Goal: Task Accomplishment & Management: Use online tool/utility

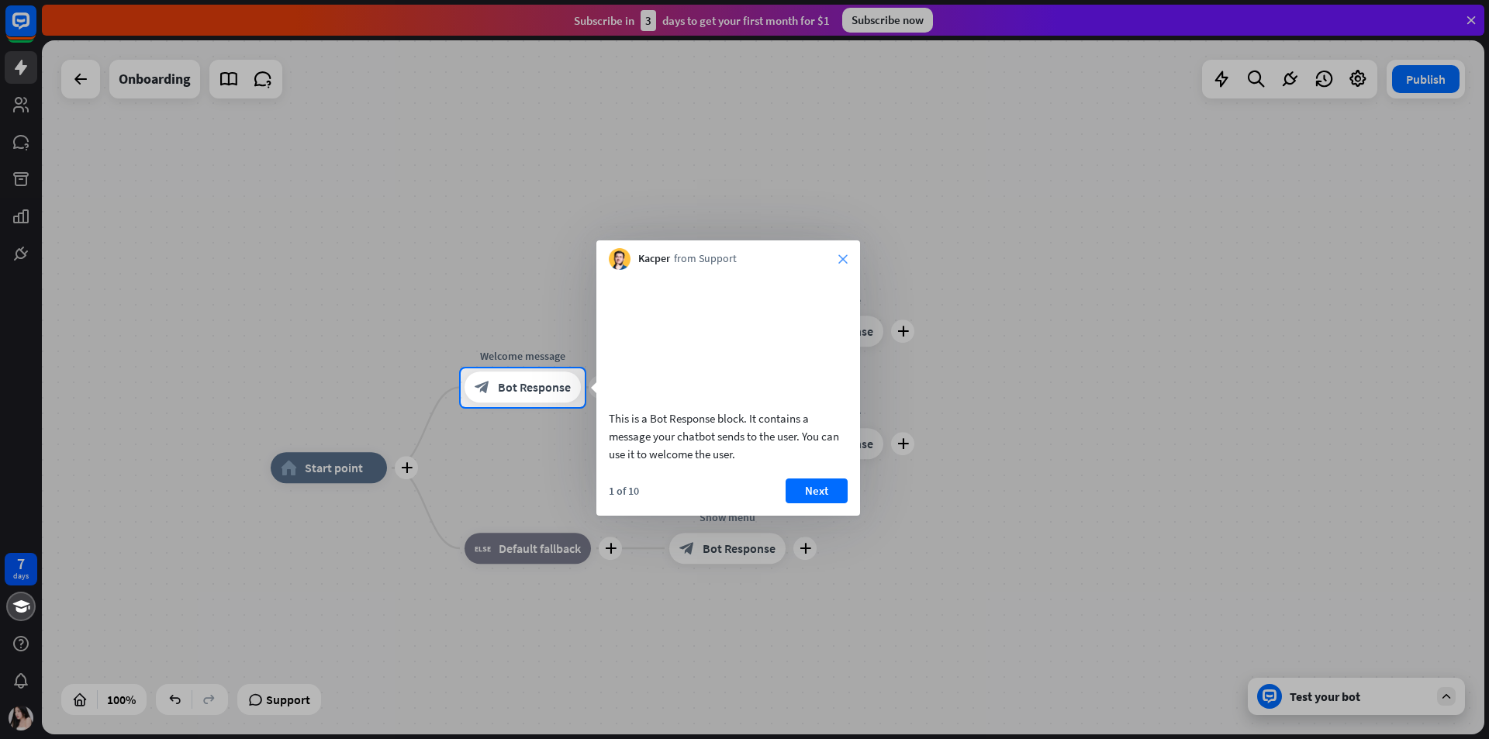
click at [482, 257] on icon "close" at bounding box center [842, 258] width 9 height 9
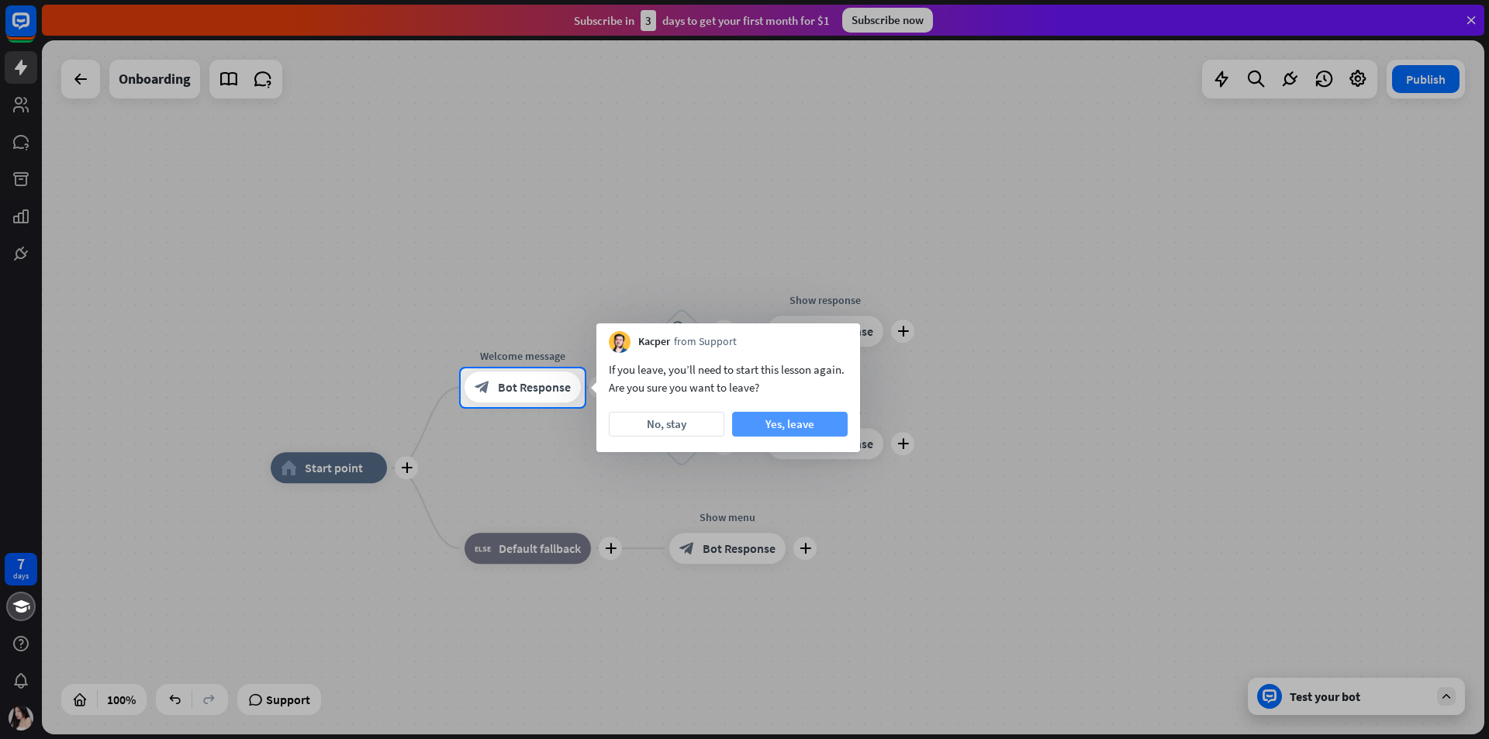
click at [482, 391] on button "Yes, leave" at bounding box center [790, 424] width 116 height 25
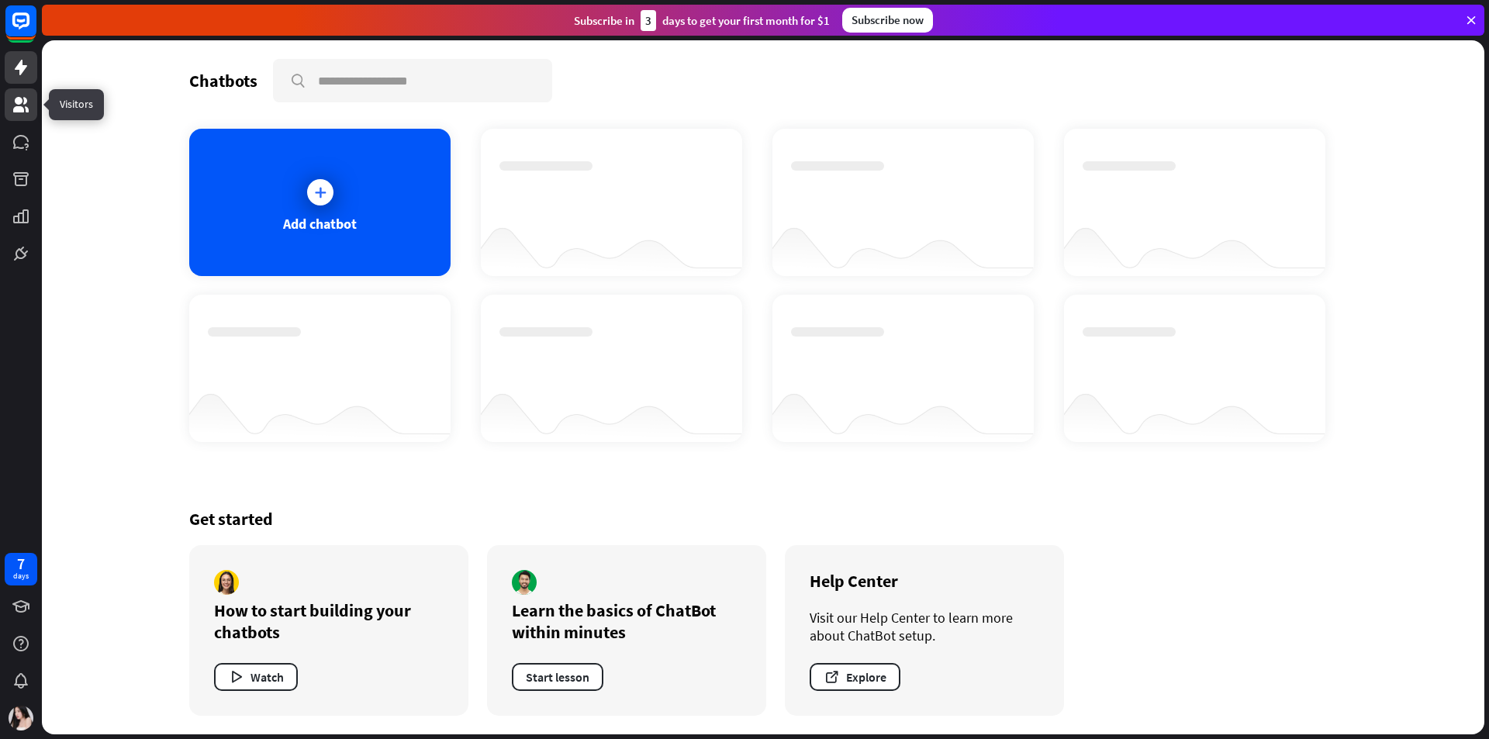
click at [25, 102] on icon at bounding box center [21, 105] width 16 height 16
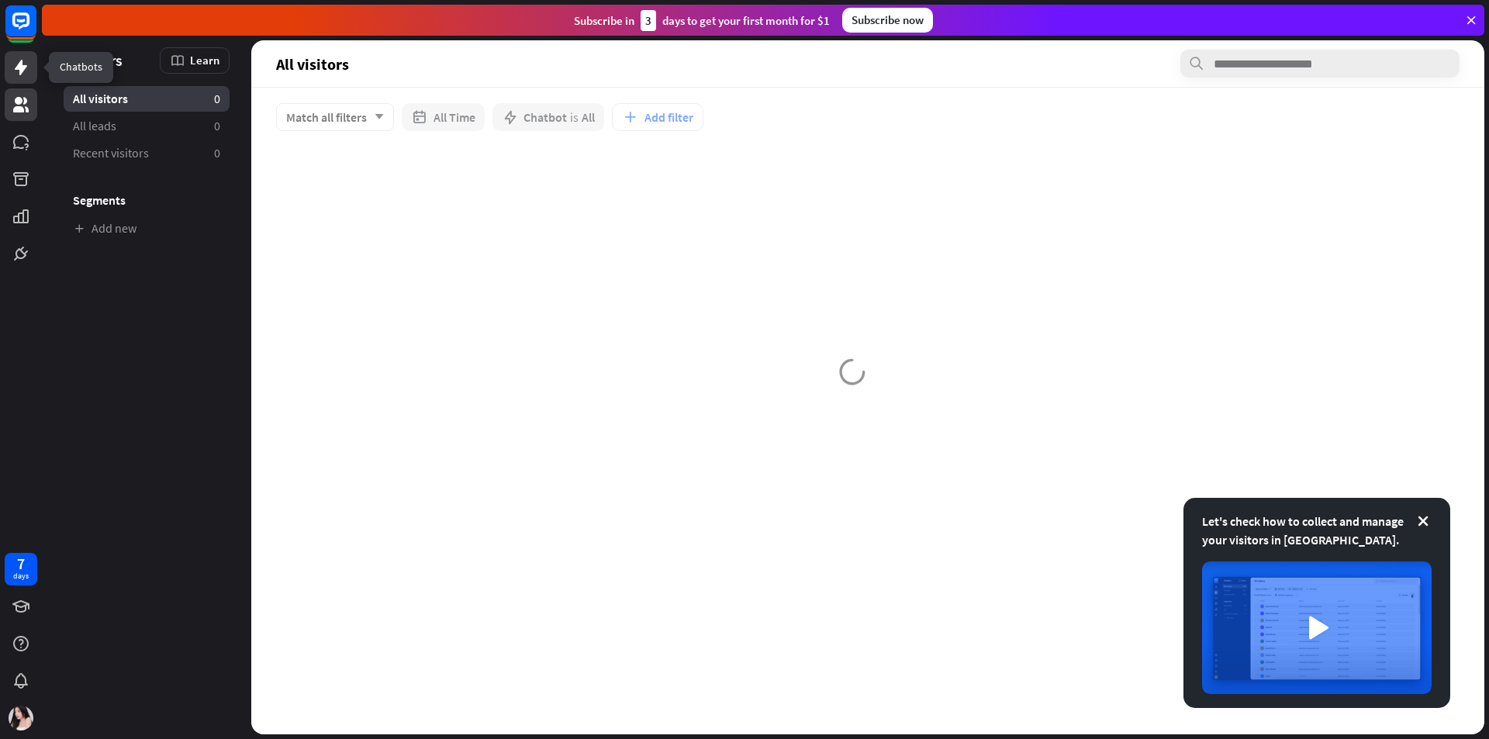
click at [20, 61] on icon at bounding box center [21, 67] width 19 height 19
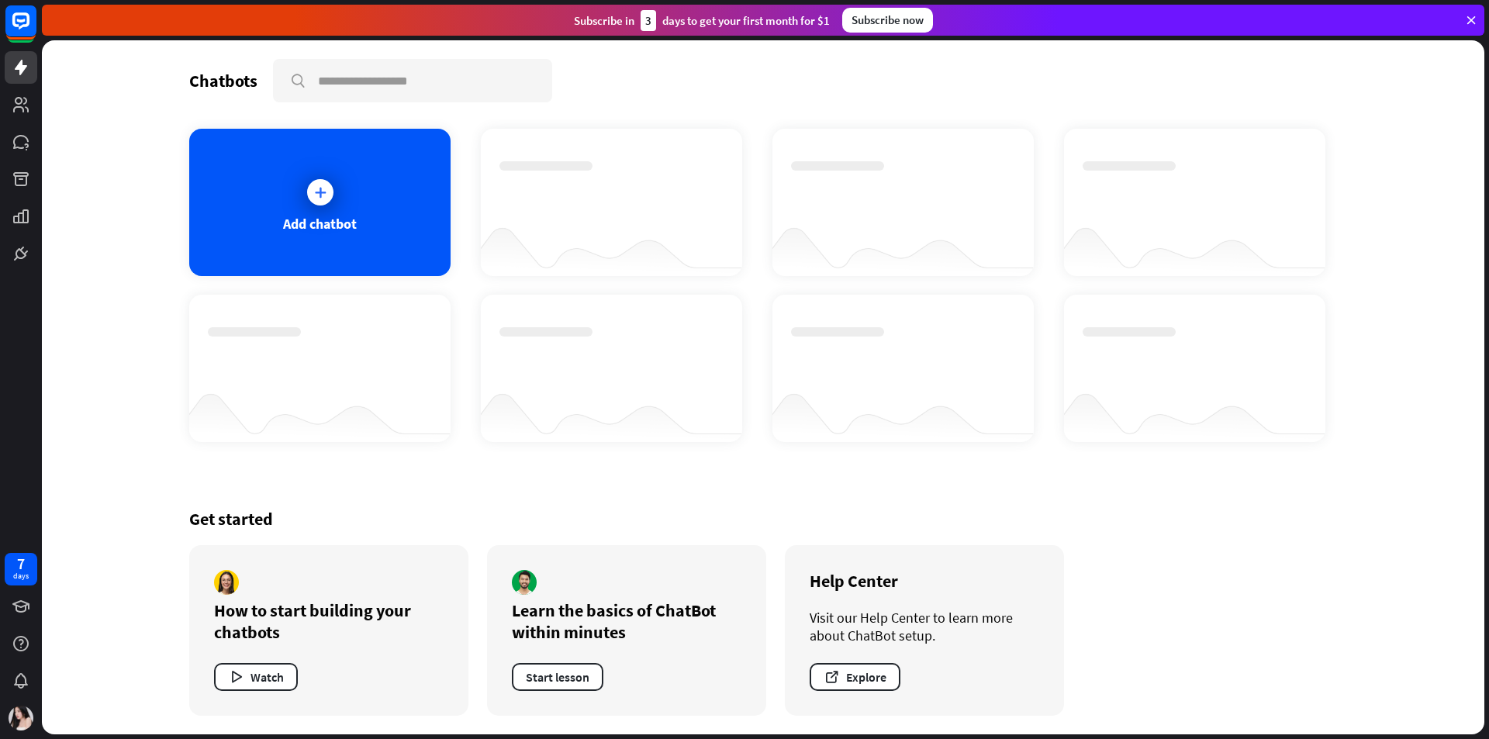
click at [482, 13] on icon at bounding box center [1471, 20] width 14 height 14
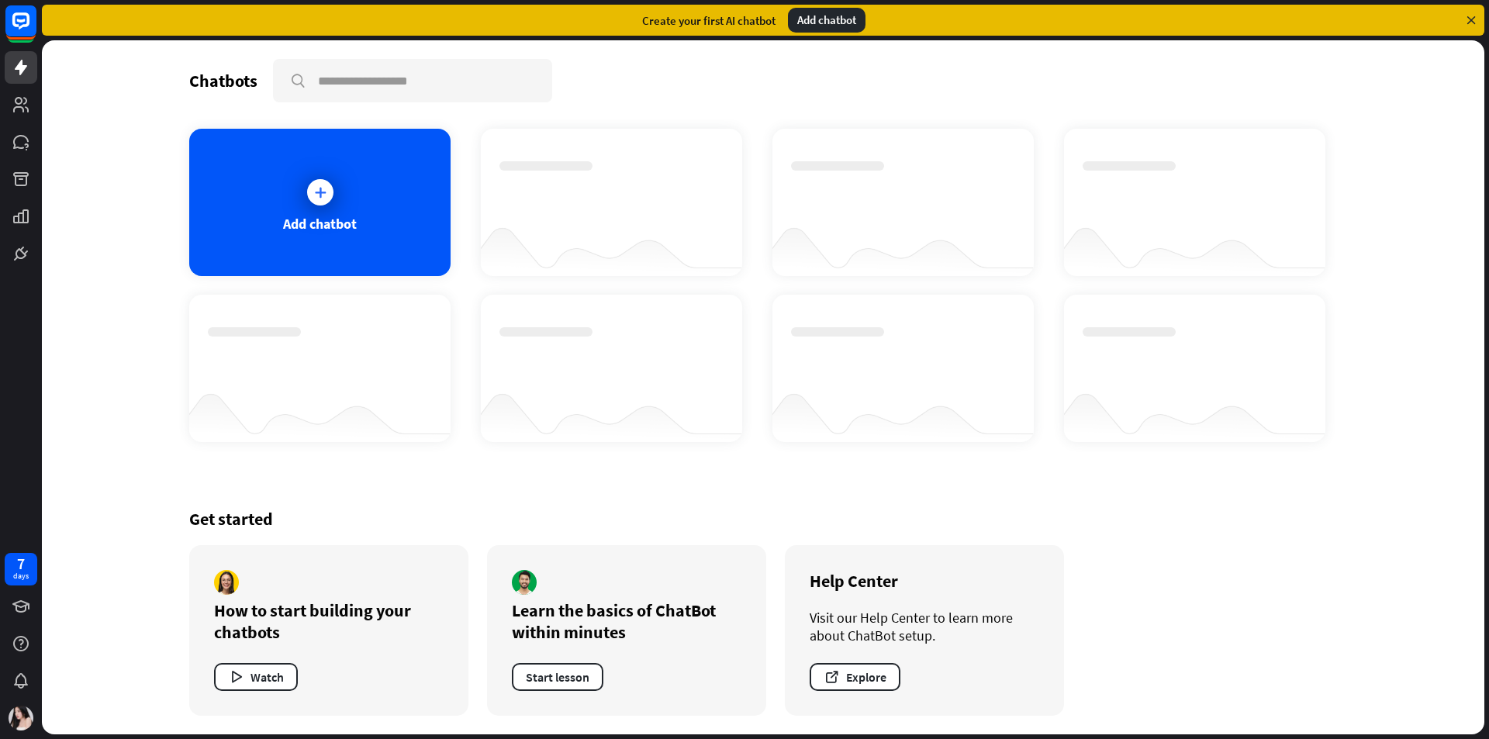
click at [482, 19] on div "Create your first AI chatbot Add chatbot" at bounding box center [763, 20] width 1443 height 31
click at [482, 19] on icon at bounding box center [1471, 20] width 14 height 14
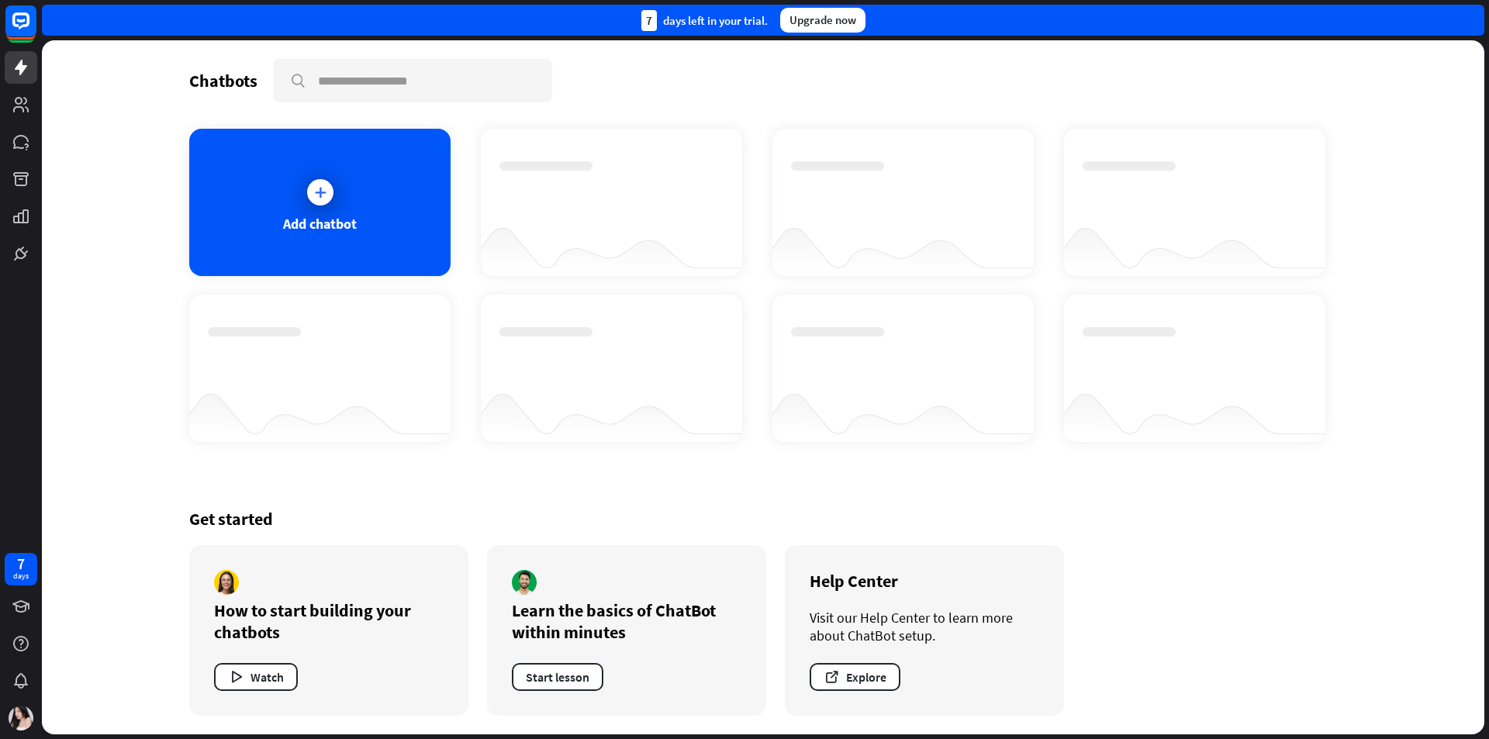
click at [482, 19] on div "7 days left in your trial. Upgrade now" at bounding box center [763, 20] width 1443 height 31
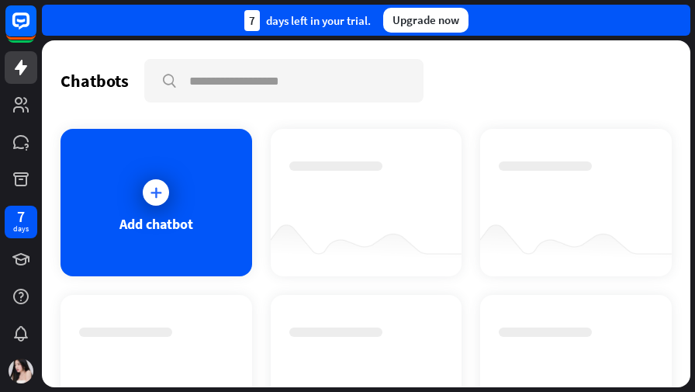
click at [457, 47] on div "Chatbots search Add chatbot Get started How to start building your chatbots Wat…" at bounding box center [366, 213] width 648 height 347
click at [467, 164] on div "Add chatbot" at bounding box center [366, 368] width 611 height 479
drag, startPoint x: 400, startPoint y: 193, endPoint x: 404, endPoint y: 185, distance: 8.7
click at [400, 193] on div at bounding box center [366, 188] width 154 height 54
click at [299, 156] on div at bounding box center [367, 202] width 192 height 147
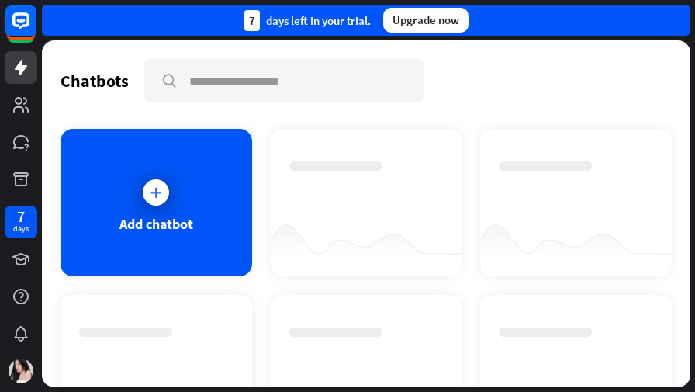
click at [299, 150] on div at bounding box center [367, 202] width 192 height 147
click at [22, 71] on icon at bounding box center [21, 68] width 12 height 16
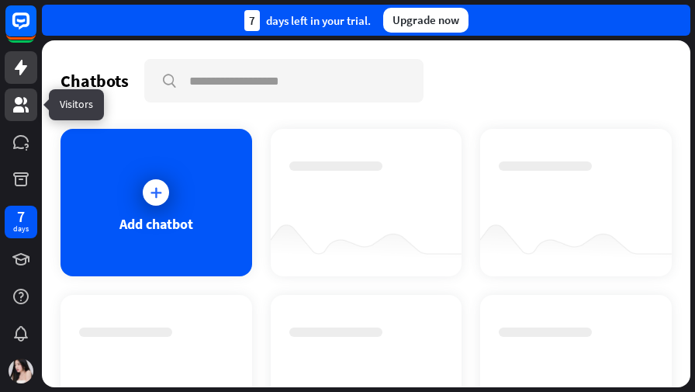
click at [15, 92] on link at bounding box center [21, 104] width 33 height 33
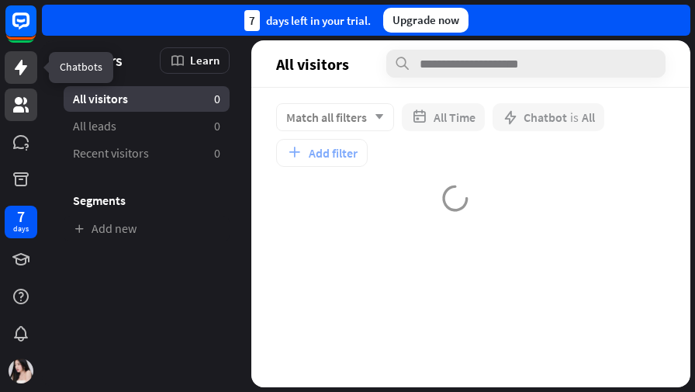
click at [22, 52] on link at bounding box center [21, 67] width 33 height 33
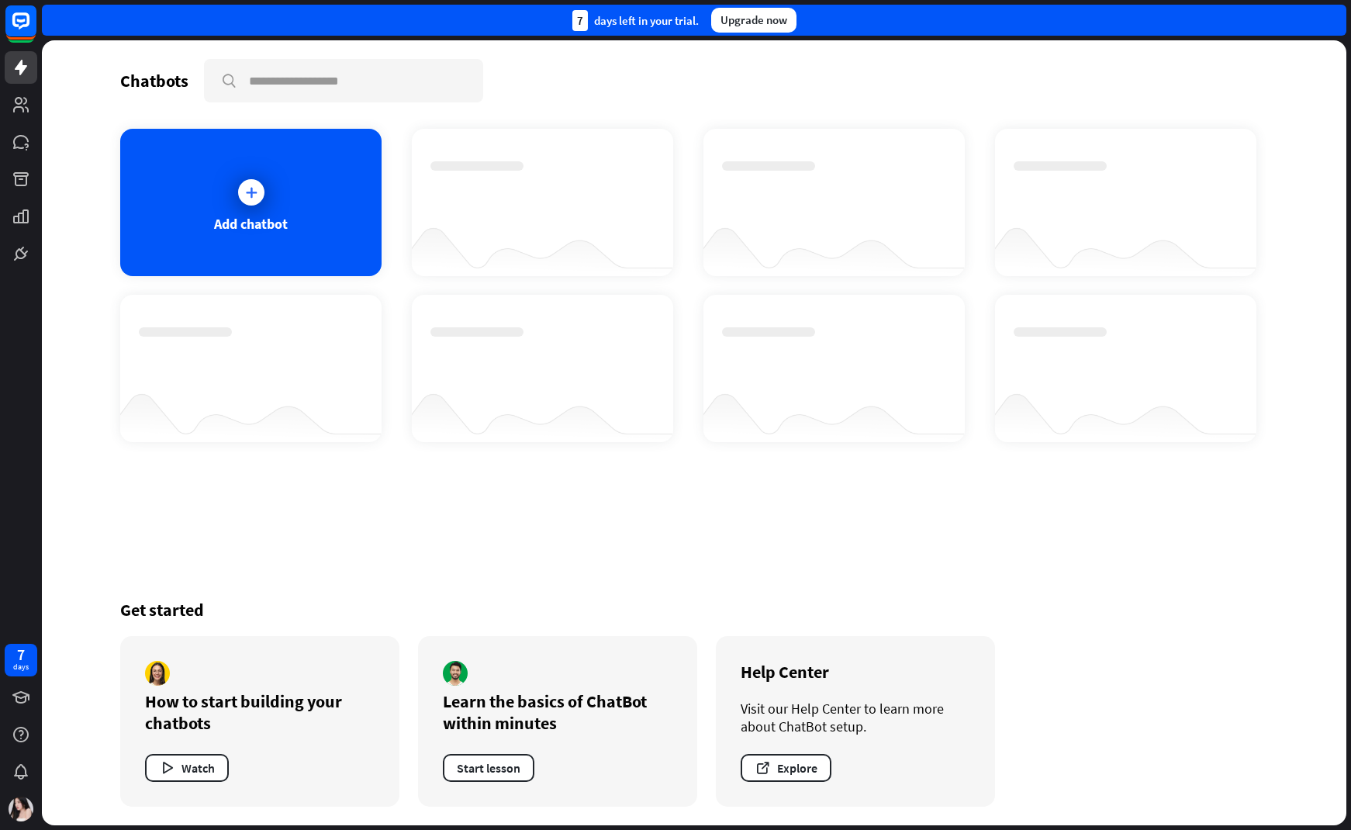
click at [482, 113] on div "Chatbots search Add chatbot Get started How to start building your chatbots Wat…" at bounding box center [694, 432] width 1241 height 785
click at [482, 20] on div "7 days left in your trial. Upgrade now" at bounding box center [694, 20] width 1305 height 31
